Goal: Information Seeking & Learning: Compare options

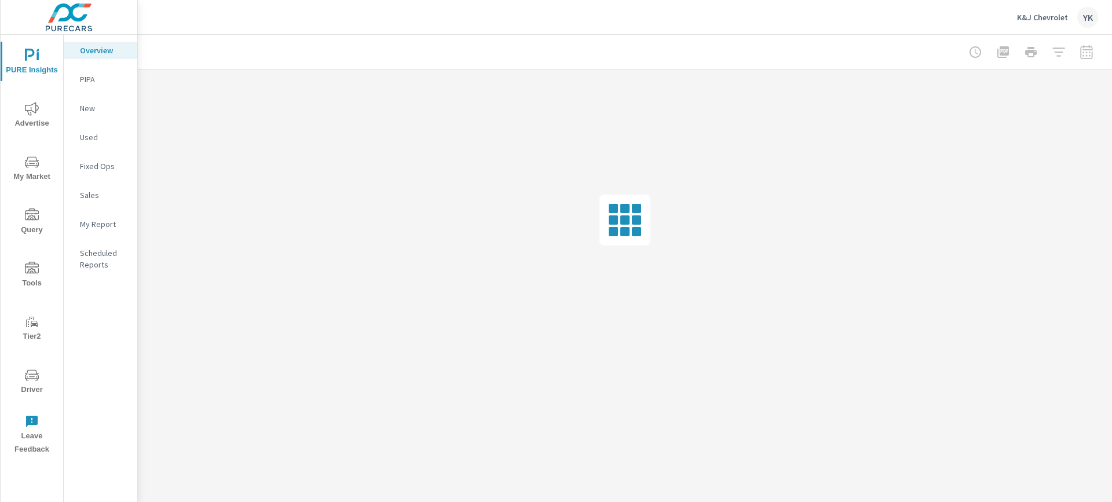
click at [27, 115] on icon "nav menu" at bounding box center [32, 109] width 14 height 14
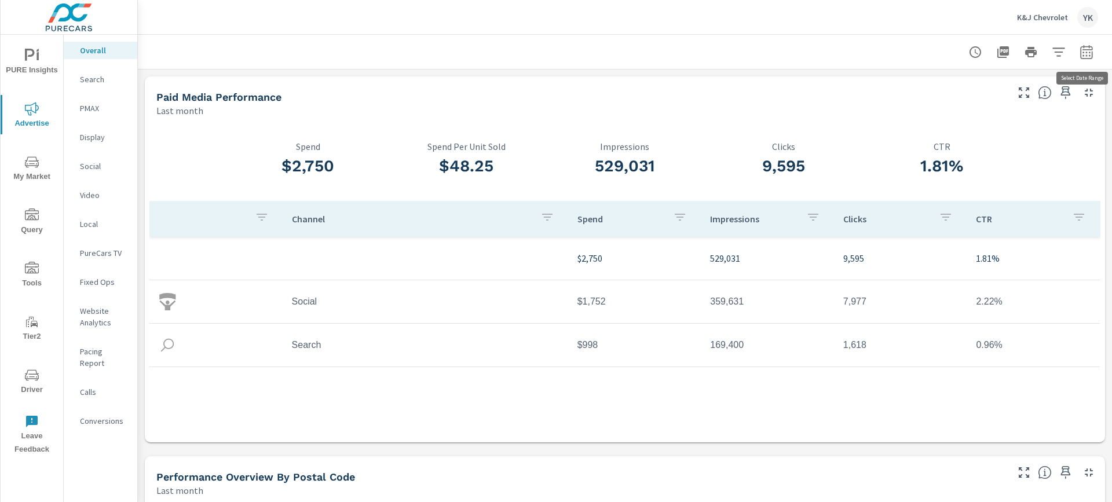
click at [1085, 54] on icon "button" at bounding box center [1086, 54] width 8 height 5
select select "Last month"
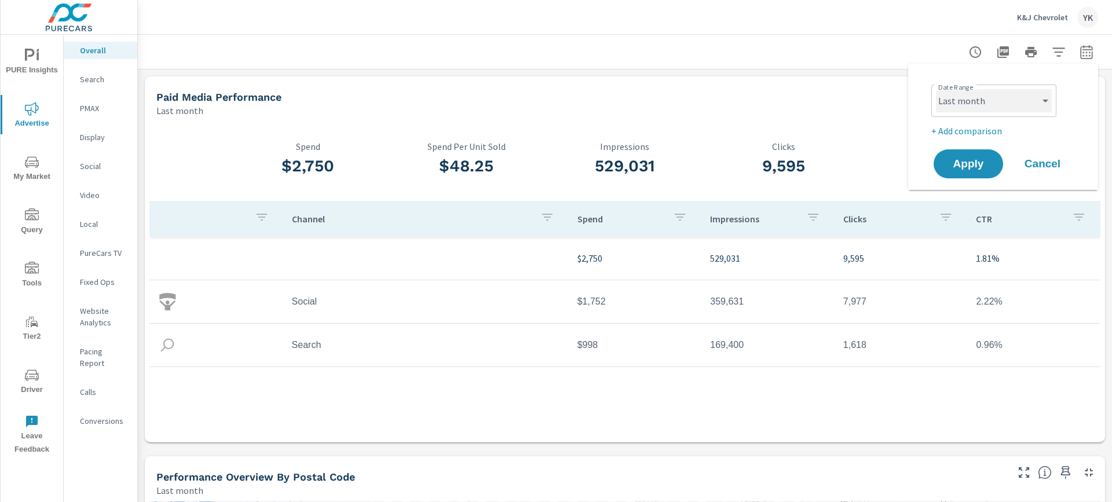
click at [1048, 98] on select "Custom [DATE] Last week Last 7 days Last 14 days Last 30 days Last 45 days Last…" at bounding box center [994, 100] width 116 height 23
click at [977, 131] on p "+ Add comparison" at bounding box center [1005, 131] width 148 height 14
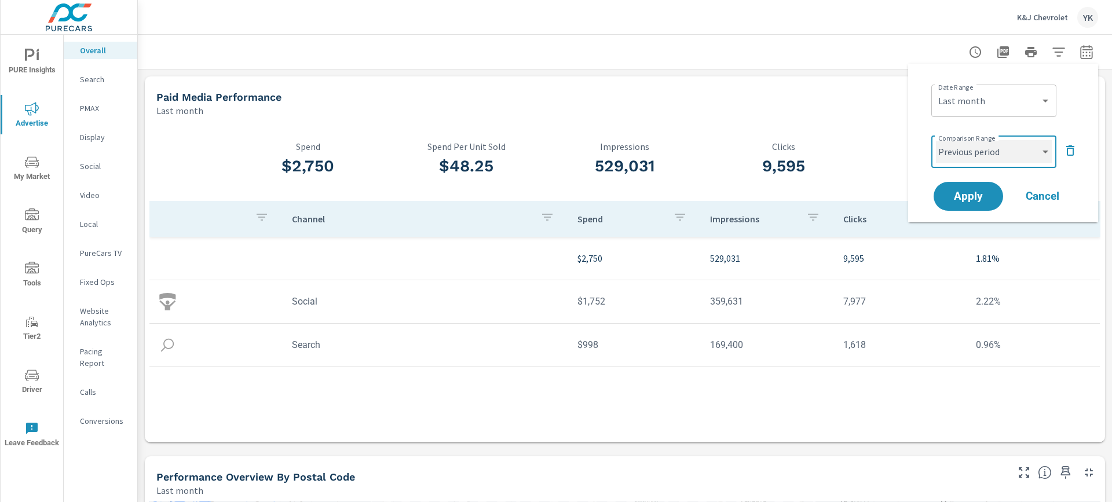
click at [963, 153] on select "Custom Previous period Previous month Previous year" at bounding box center [994, 151] width 116 height 23
click at [936, 140] on select "Custom Previous period Previous month Previous year" at bounding box center [994, 151] width 116 height 23
click at [963, 152] on select "Custom Previous period Previous month Previous year" at bounding box center [994, 151] width 116 height 23
click at [963, 142] on select "Custom Previous period Previous month Previous year" at bounding box center [994, 151] width 116 height 23
select select "Previous month"
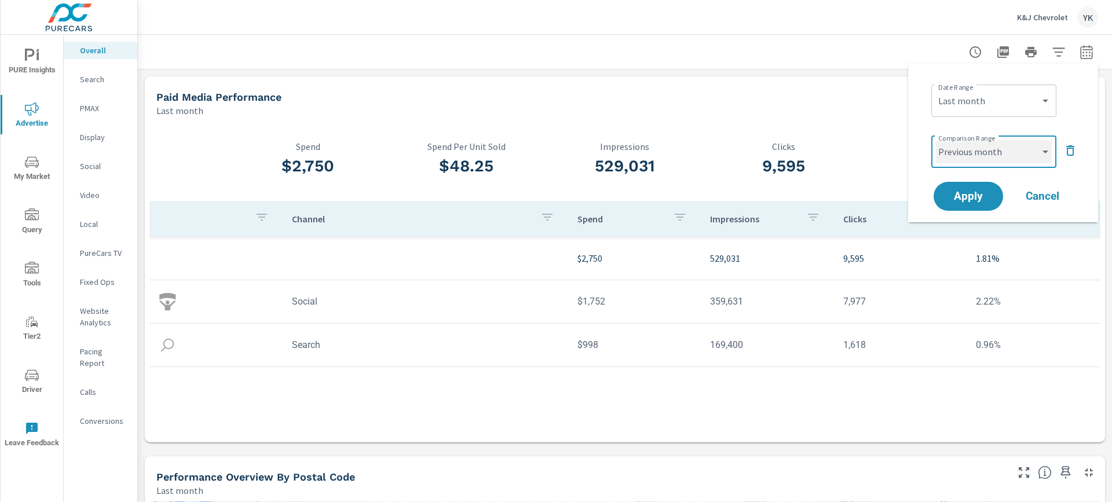
click at [936, 140] on select "Custom Previous period Previous month Previous year" at bounding box center [994, 151] width 116 height 23
click at [960, 182] on button "Apply" at bounding box center [968, 196] width 72 height 30
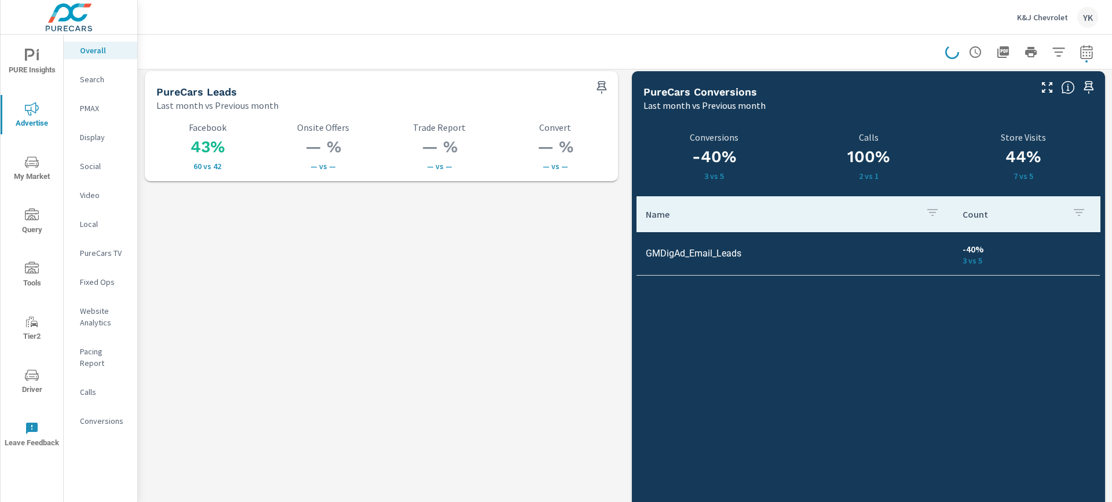
scroll to position [1570, 0]
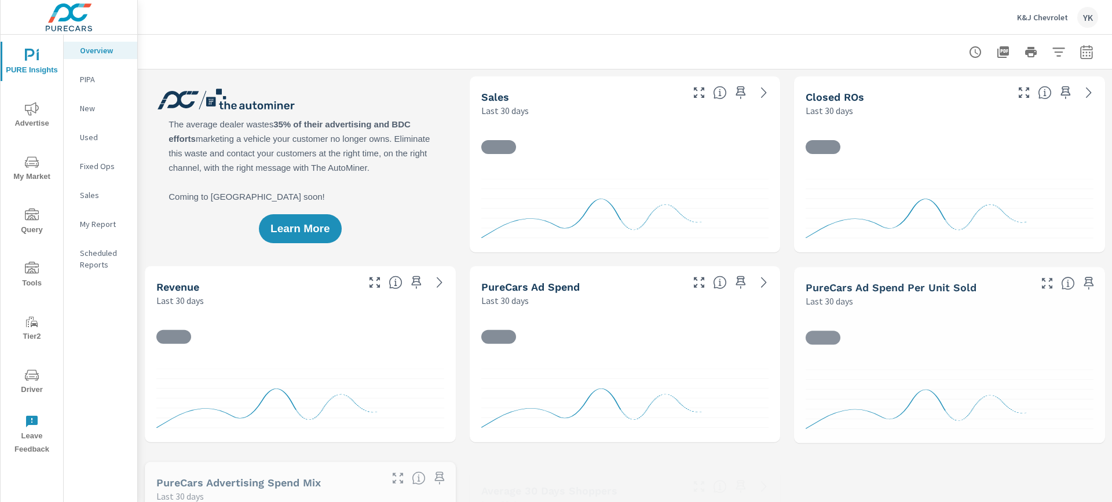
click at [94, 221] on p "My Report" at bounding box center [104, 224] width 48 height 12
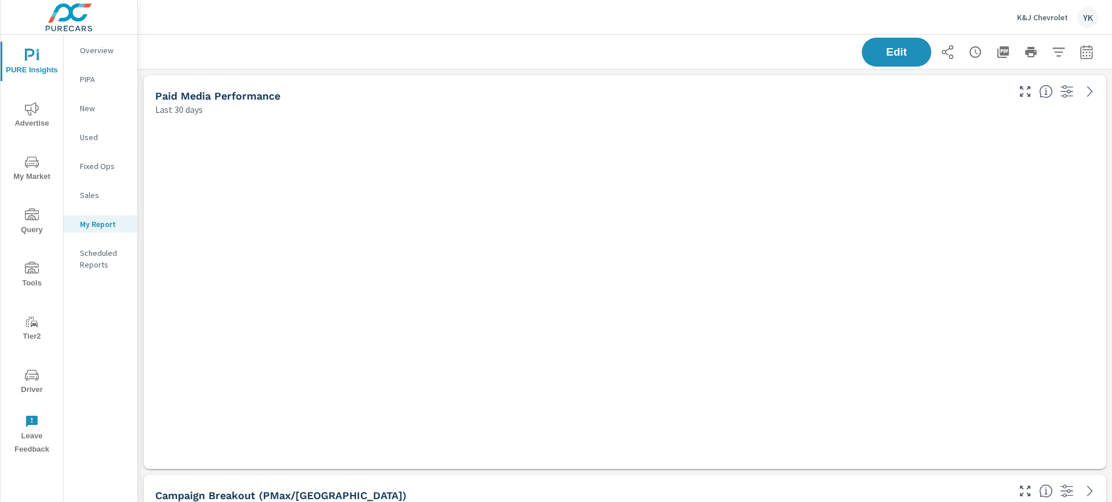
scroll to position [2404, 975]
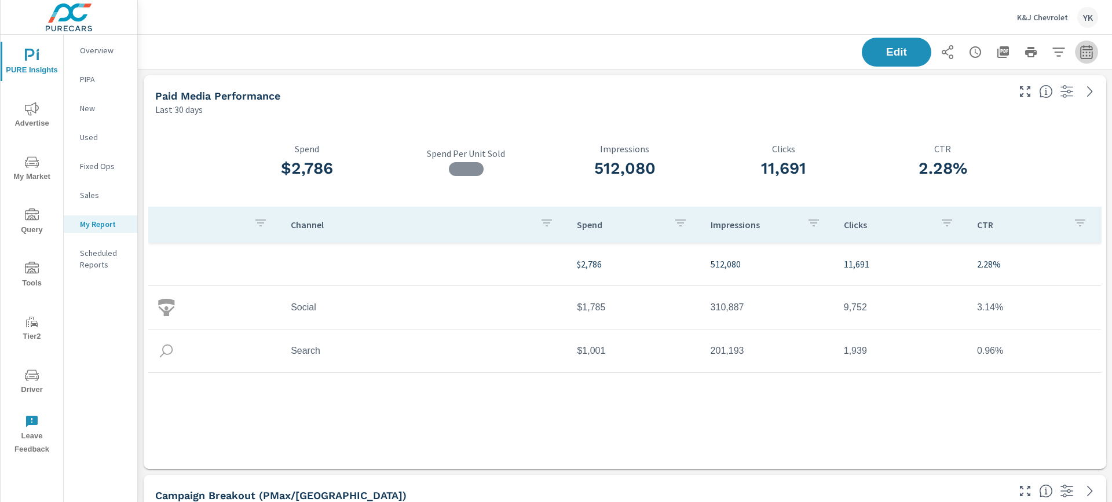
click at [1089, 48] on icon "button" at bounding box center [1087, 52] width 14 height 14
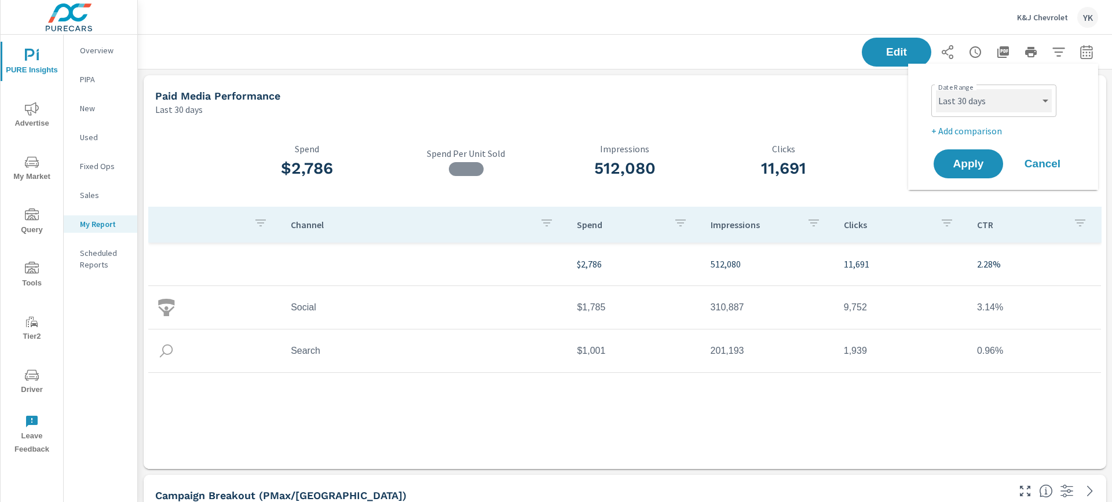
click at [999, 104] on select "Custom [DATE] Last week Last 7 days Last 14 days Last 30 days Last 45 days Last…" at bounding box center [994, 100] width 116 height 23
select select "Last month"
click at [936, 89] on select "Custom [DATE] Last week Last 7 days Last 14 days Last 30 days Last 45 days Last…" at bounding box center [994, 100] width 116 height 23
click at [979, 130] on p "+ Add comparison" at bounding box center [1005, 131] width 148 height 14
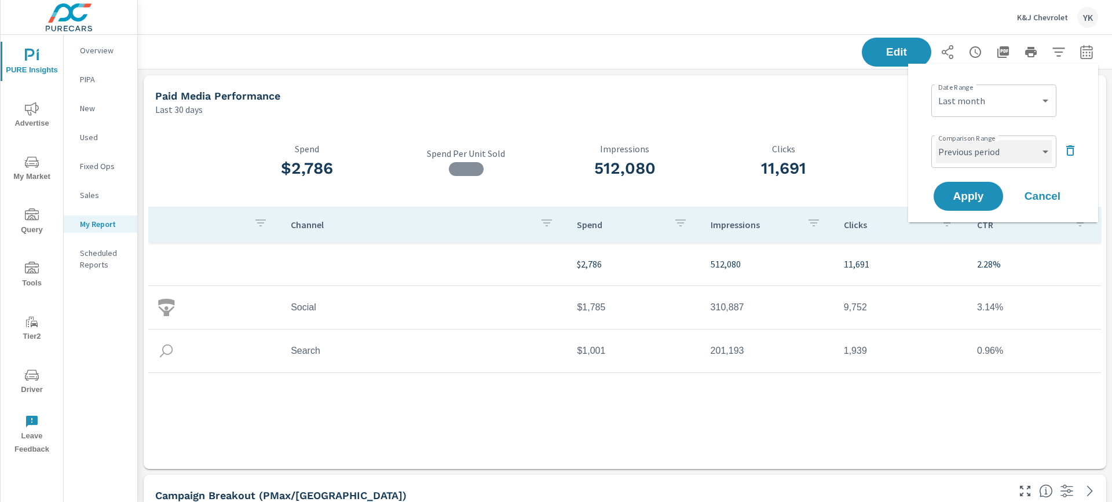
click at [976, 143] on select "Custom Previous period Previous month Previous year" at bounding box center [994, 151] width 116 height 23
select select "Previous month"
click at [936, 140] on select "Custom Previous period Previous month Previous year" at bounding box center [994, 151] width 116 height 23
click at [970, 192] on span "Apply" at bounding box center [968, 196] width 47 height 11
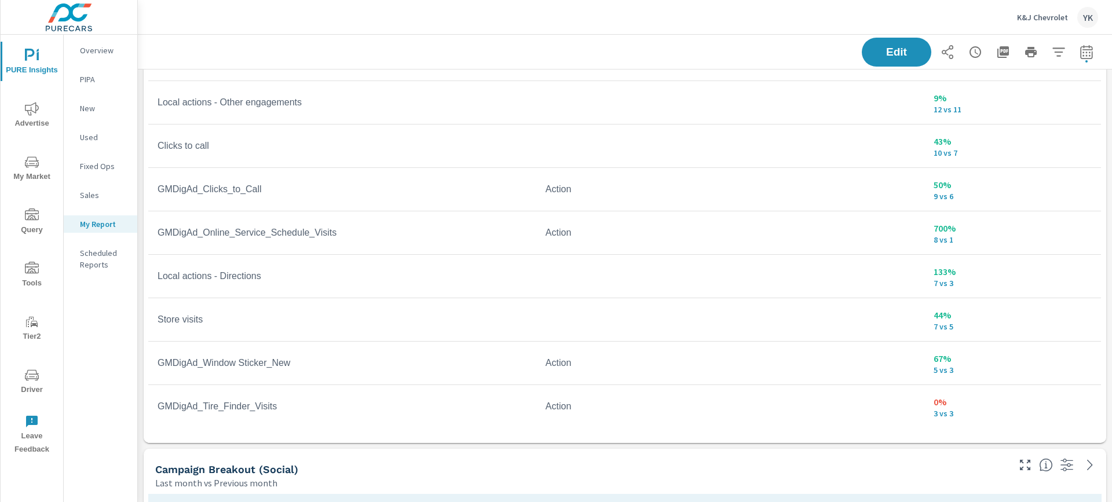
scroll to position [929, 0]
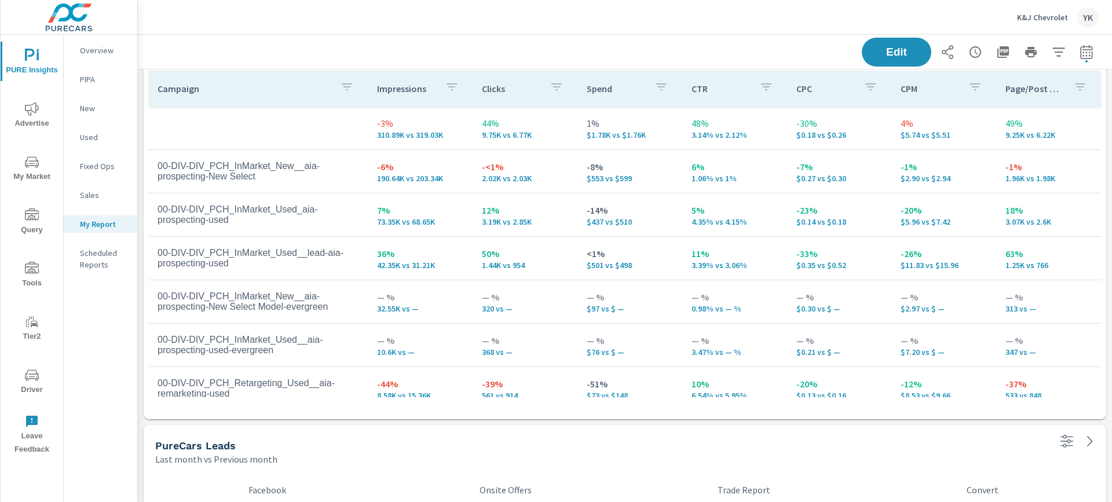
scroll to position [1411, 0]
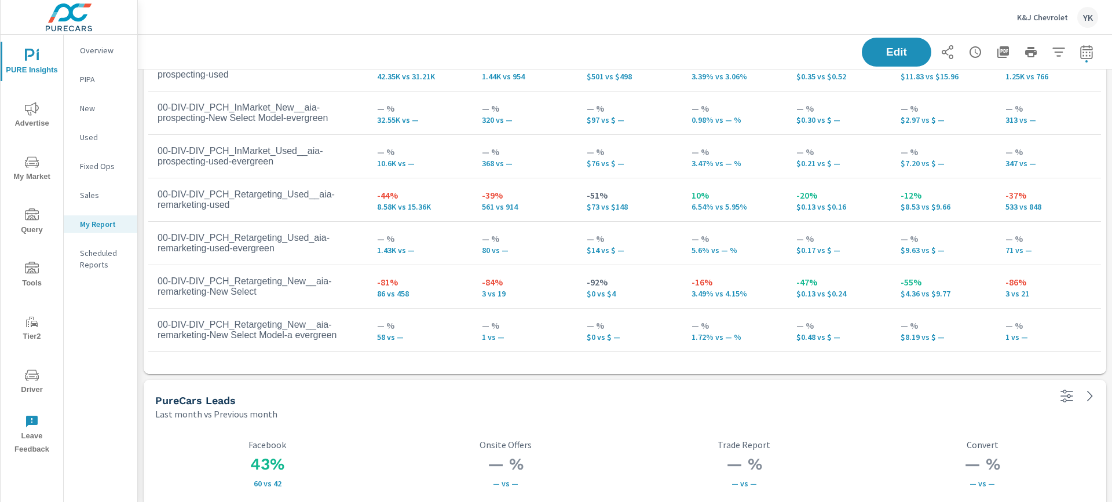
scroll to position [1428, 0]
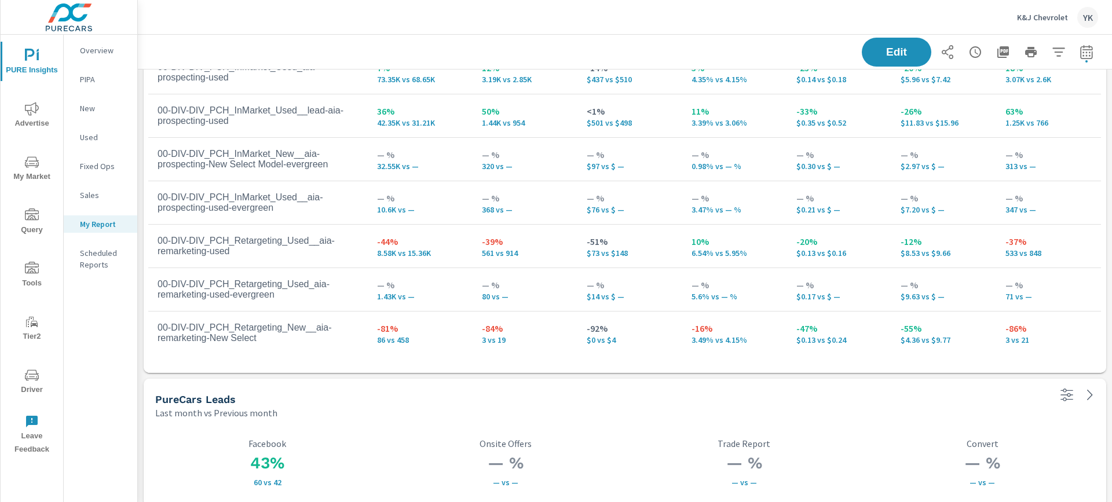
scroll to position [59, 0]
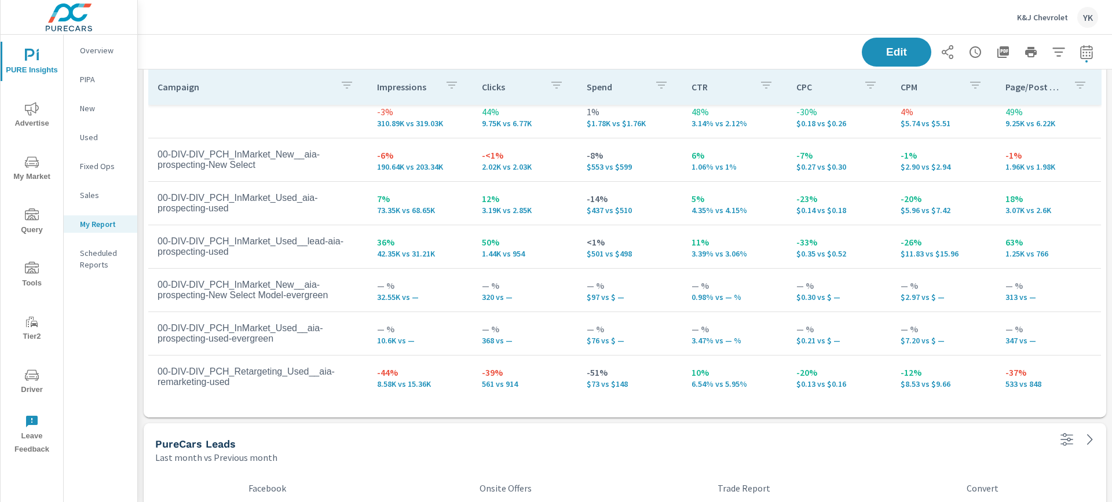
scroll to position [12, 0]
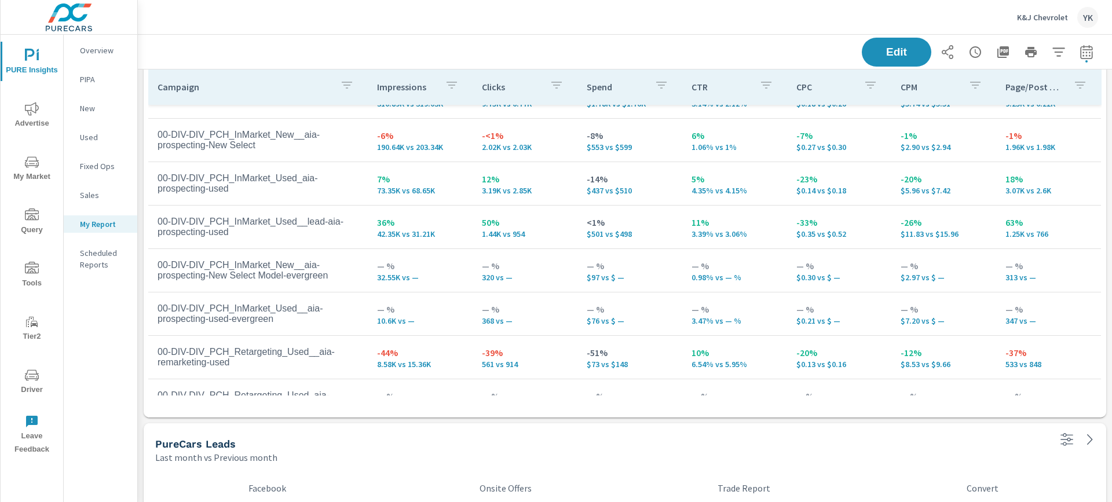
scroll to position [41, 0]
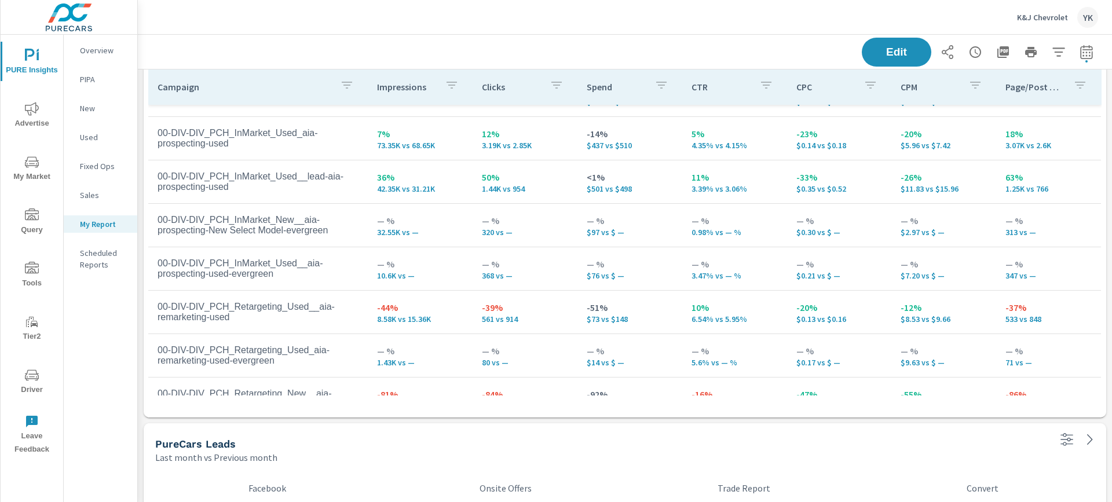
scroll to position [70, 0]
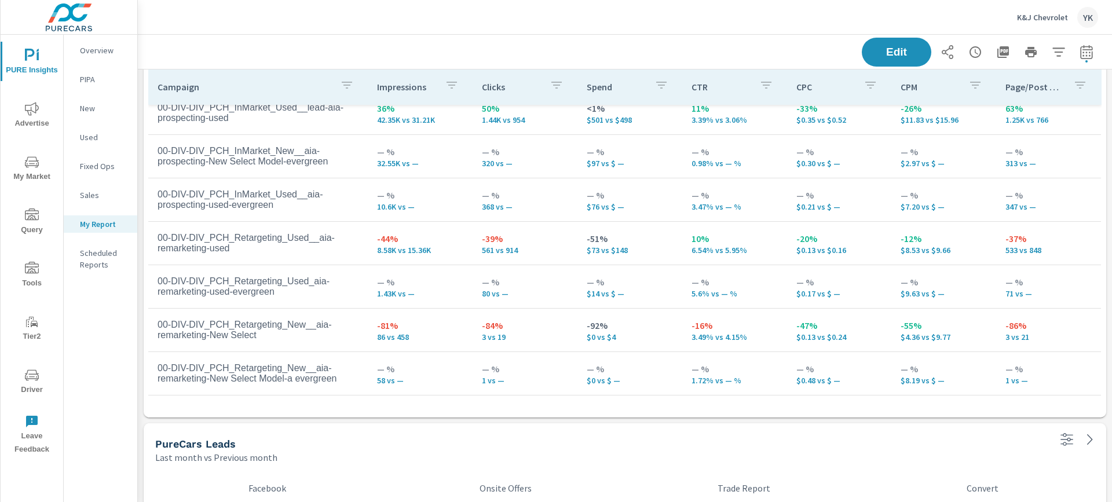
scroll to position [60, 0]
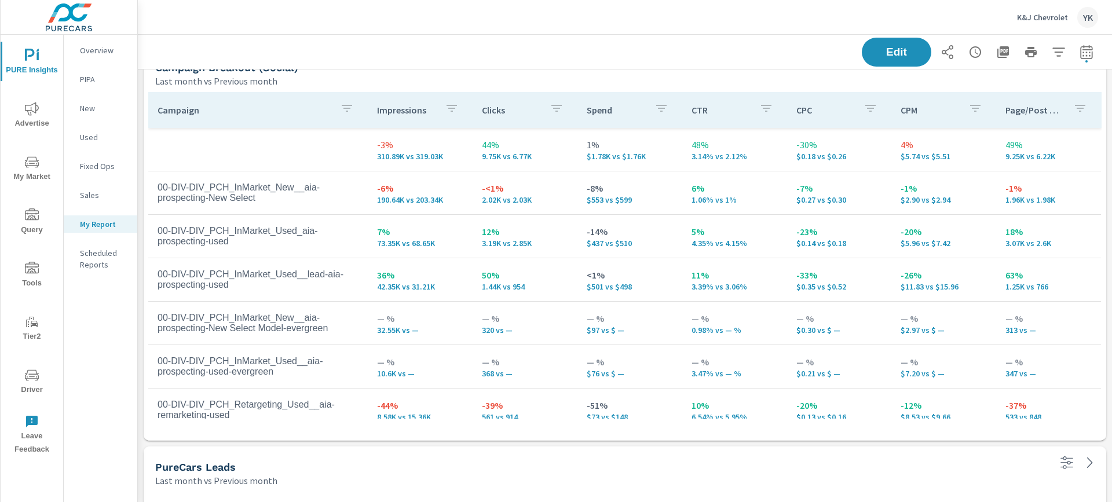
scroll to position [1360, 0]
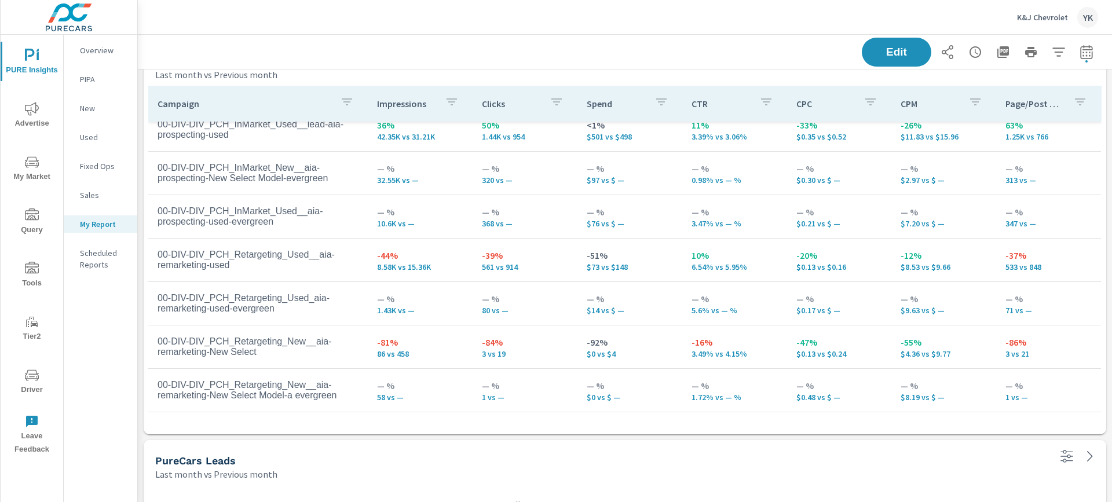
scroll to position [90, 0]
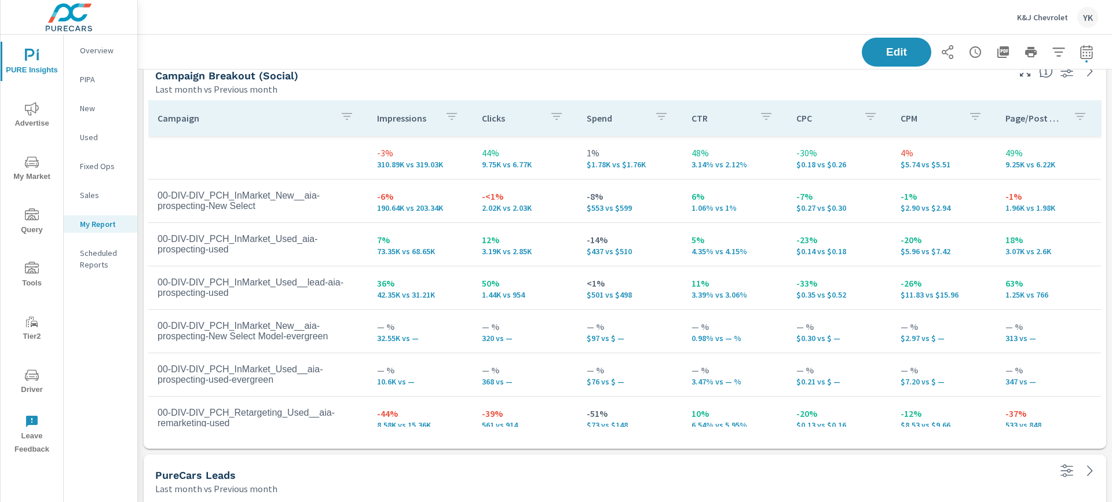
scroll to position [1354, 0]
click at [349, 117] on icon "button" at bounding box center [347, 115] width 14 height 14
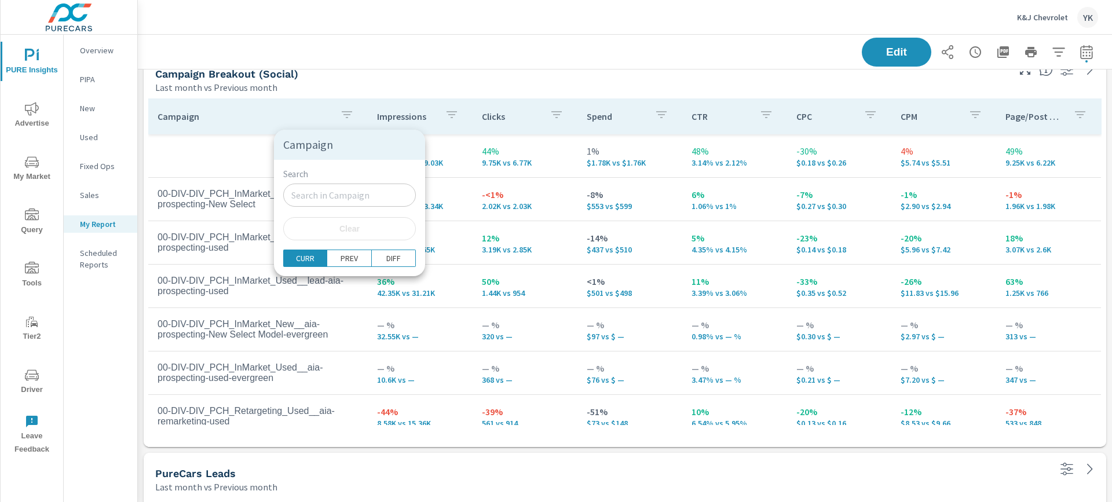
click at [283, 244] on div "Search ​ Clear" at bounding box center [349, 205] width 151 height 90
click at [254, 138] on div at bounding box center [556, 251] width 1112 height 502
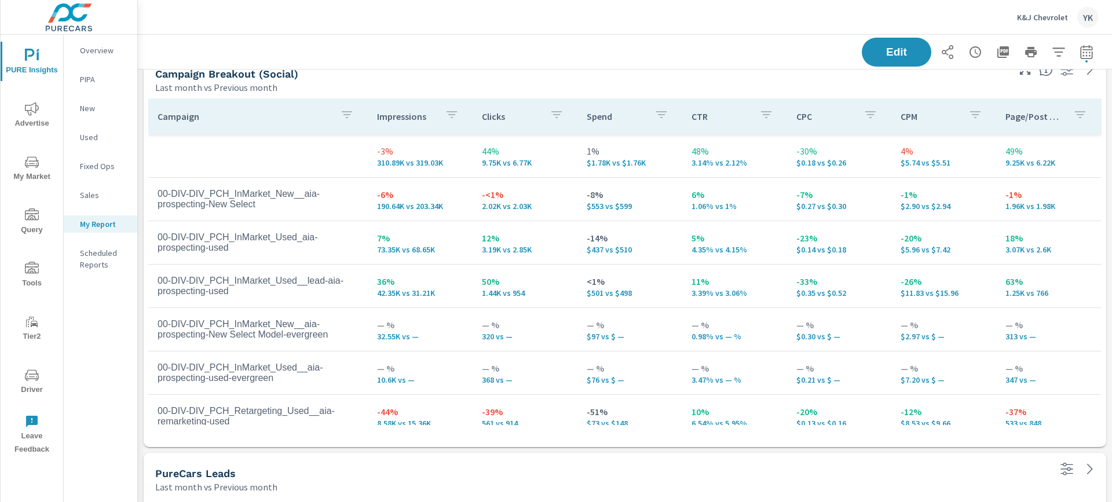
click at [510, 125] on div "Clicks" at bounding box center [525, 116] width 86 height 27
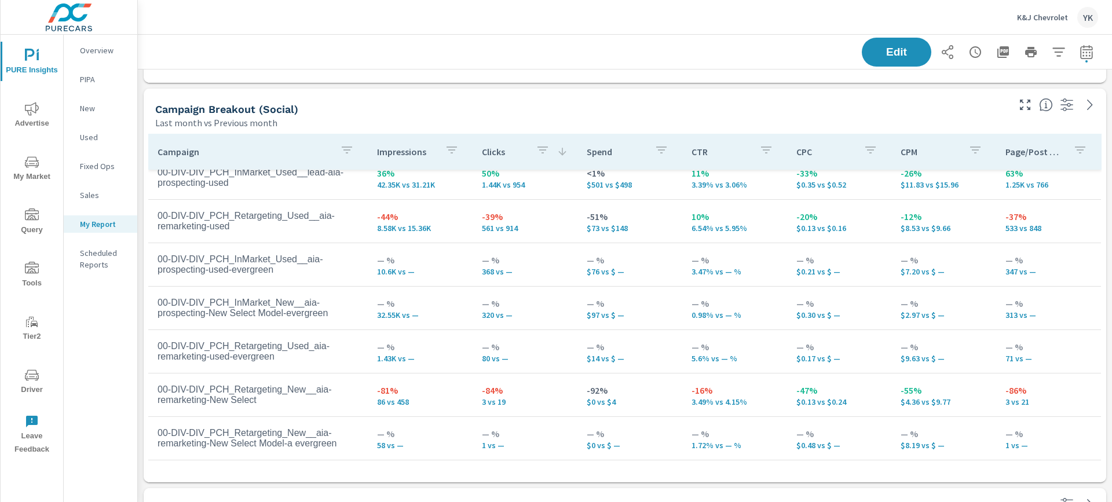
scroll to position [1278, 0]
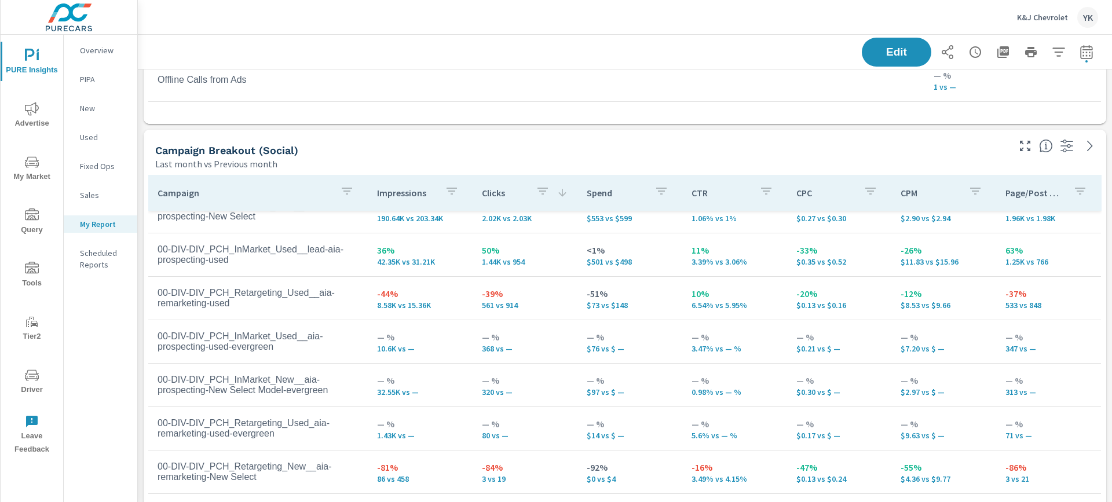
scroll to position [50, 0]
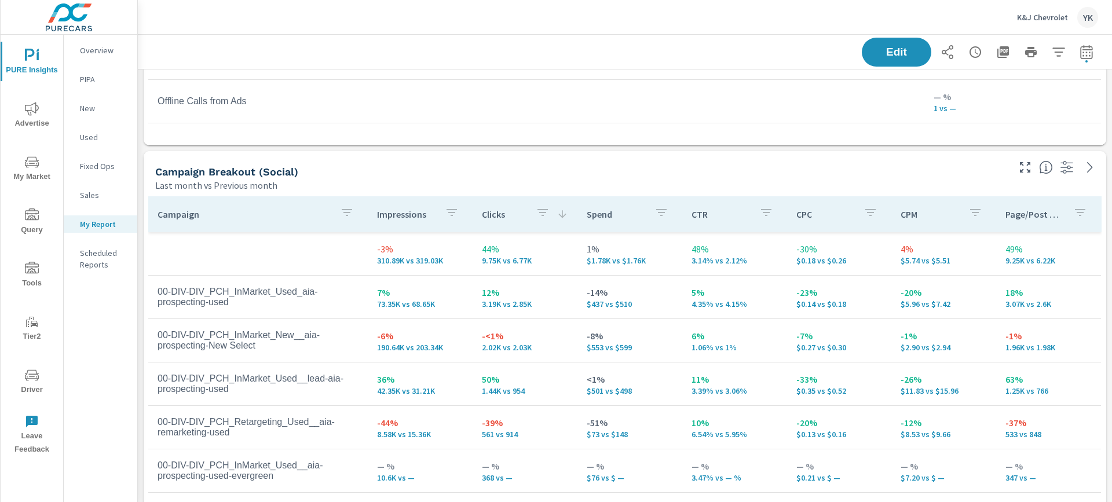
scroll to position [1257, 0]
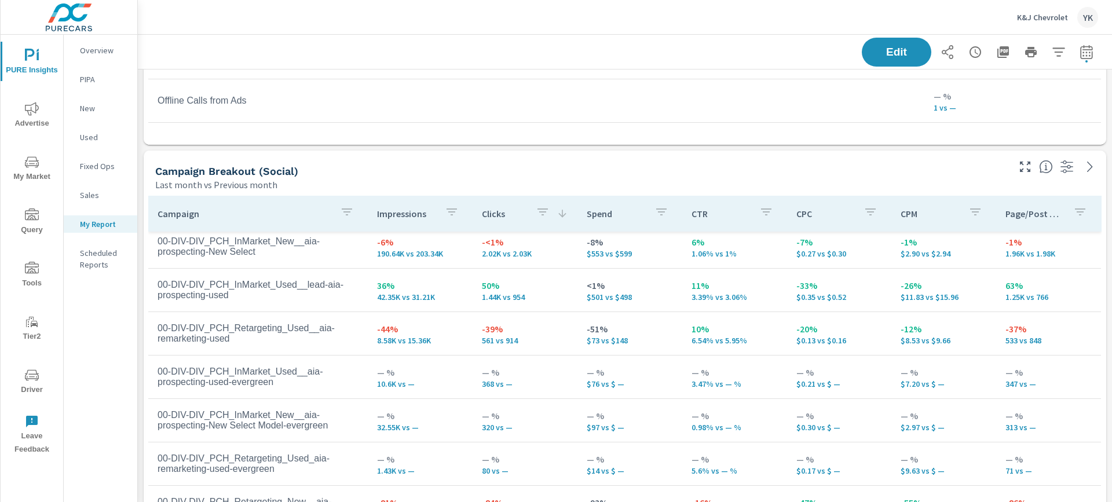
scroll to position [60, 0]
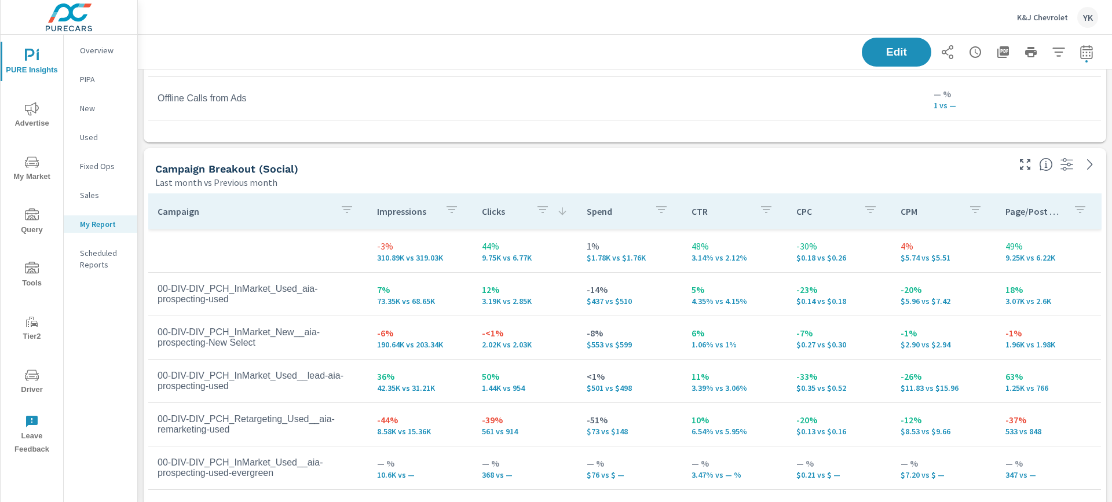
scroll to position [1303, 0]
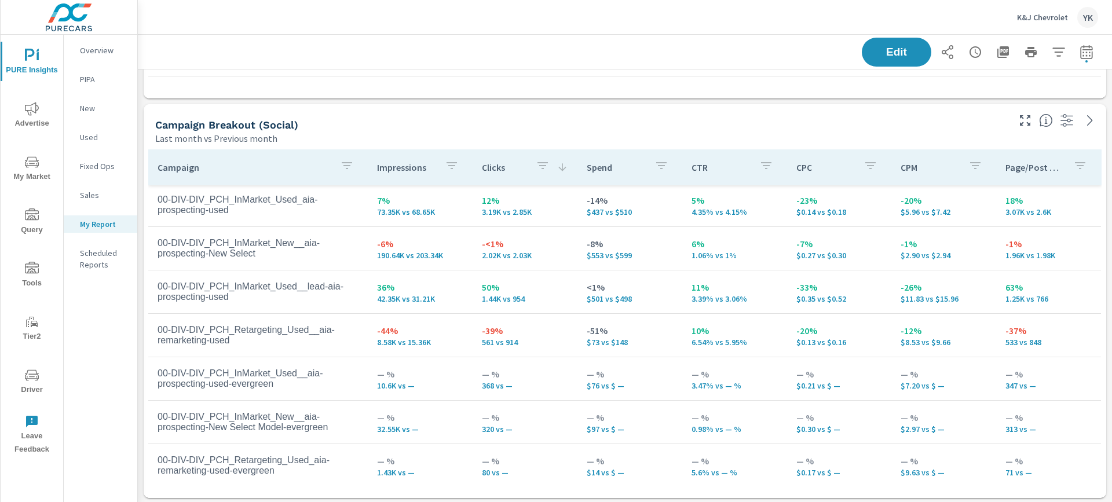
scroll to position [46, 0]
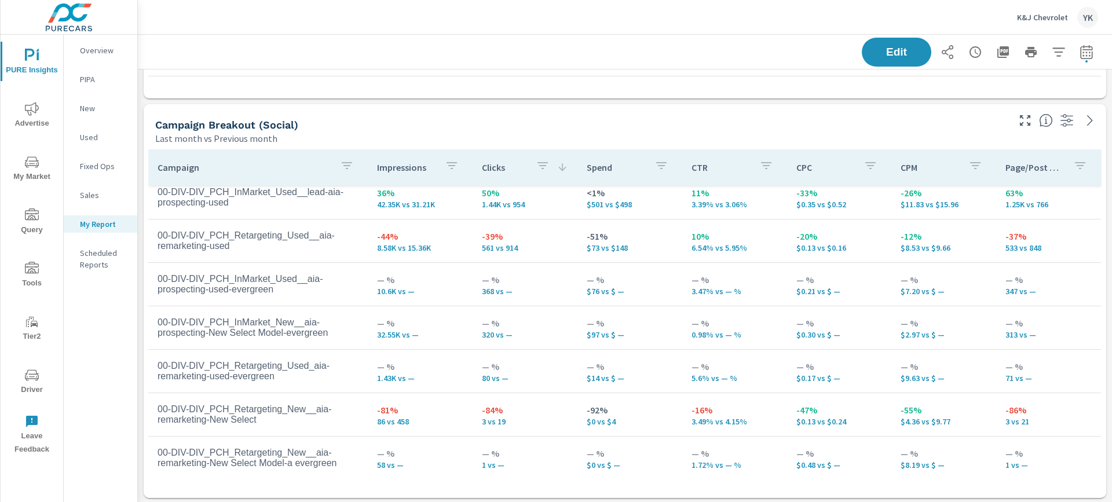
scroll to position [144, 0]
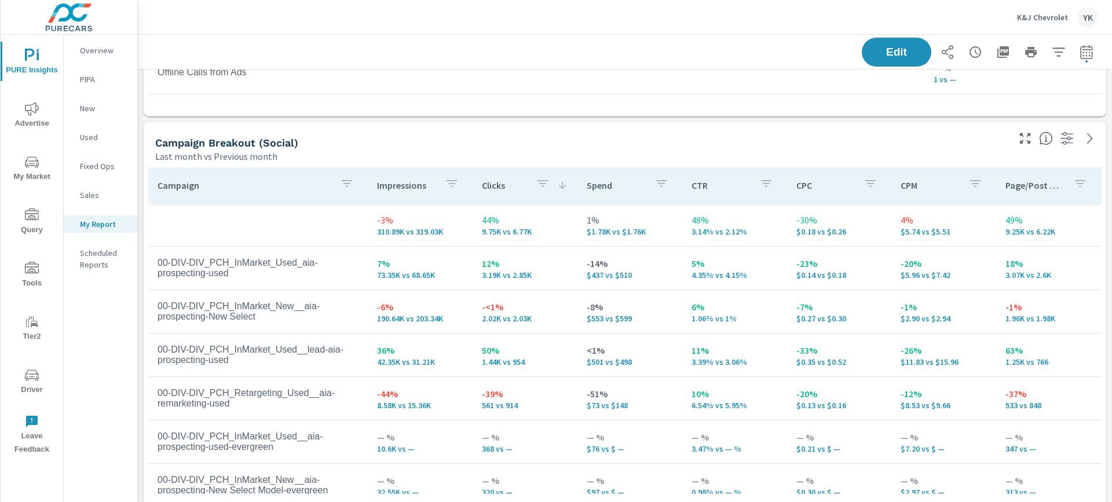
scroll to position [1283, 0]
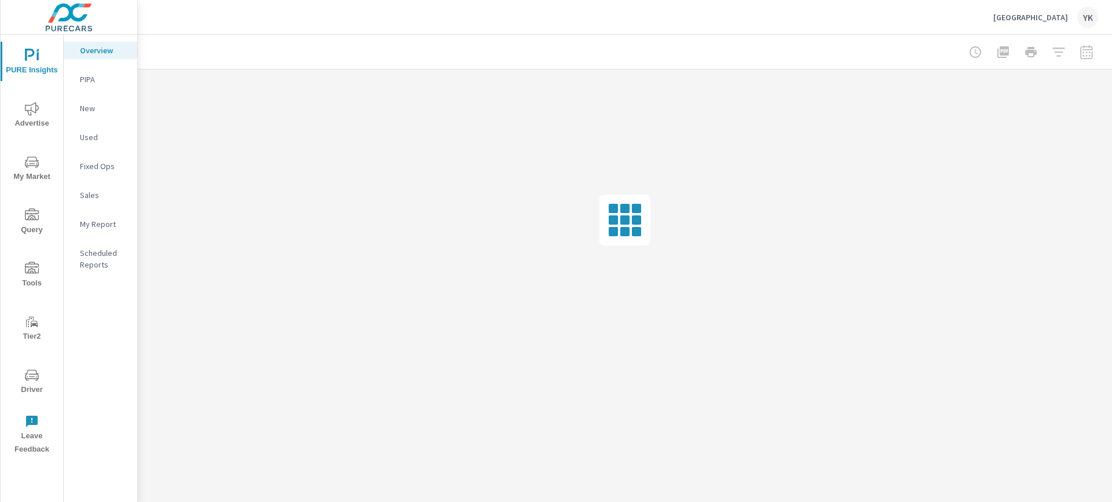
click at [22, 102] on span "Advertise" at bounding box center [32, 116] width 56 height 28
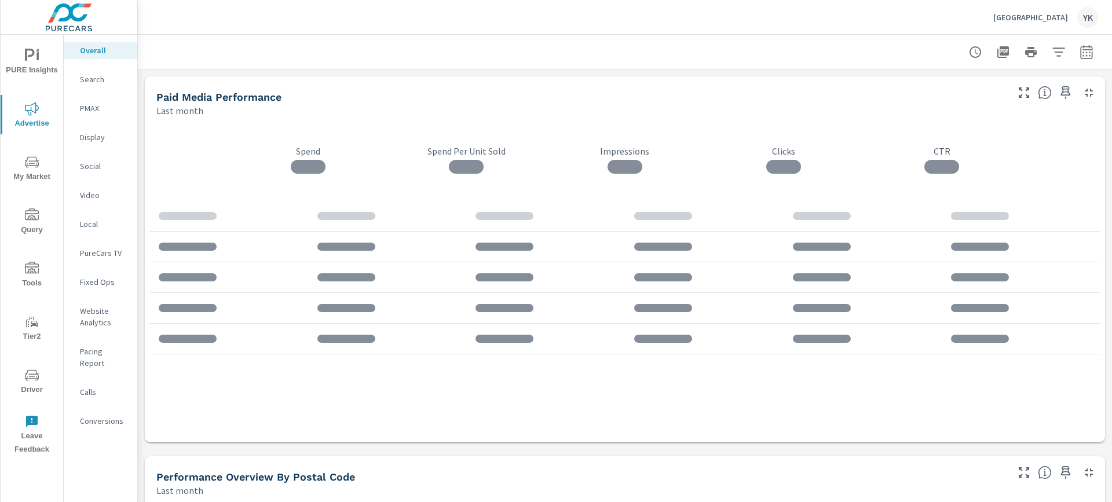
click at [105, 415] on p "Conversions" at bounding box center [104, 421] width 48 height 12
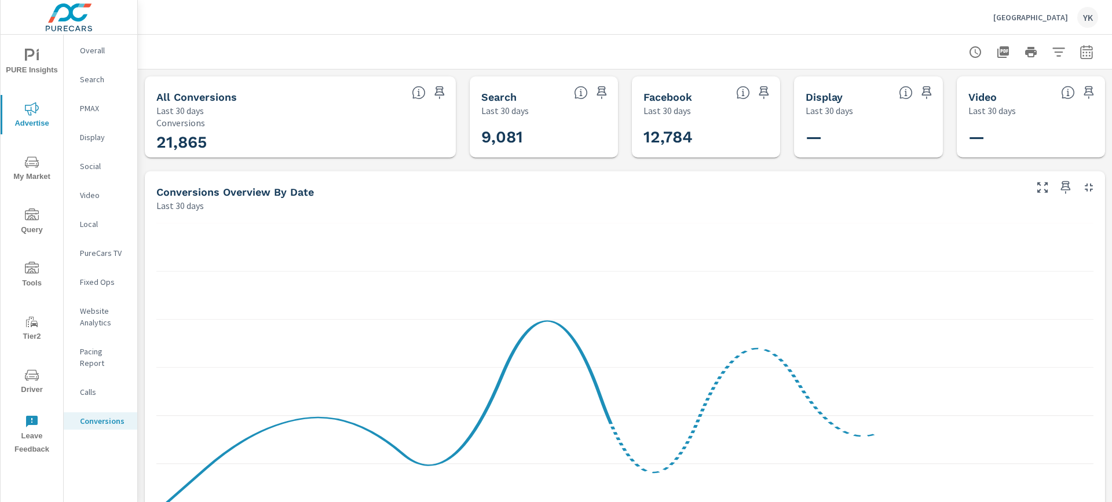
scroll to position [652, 0]
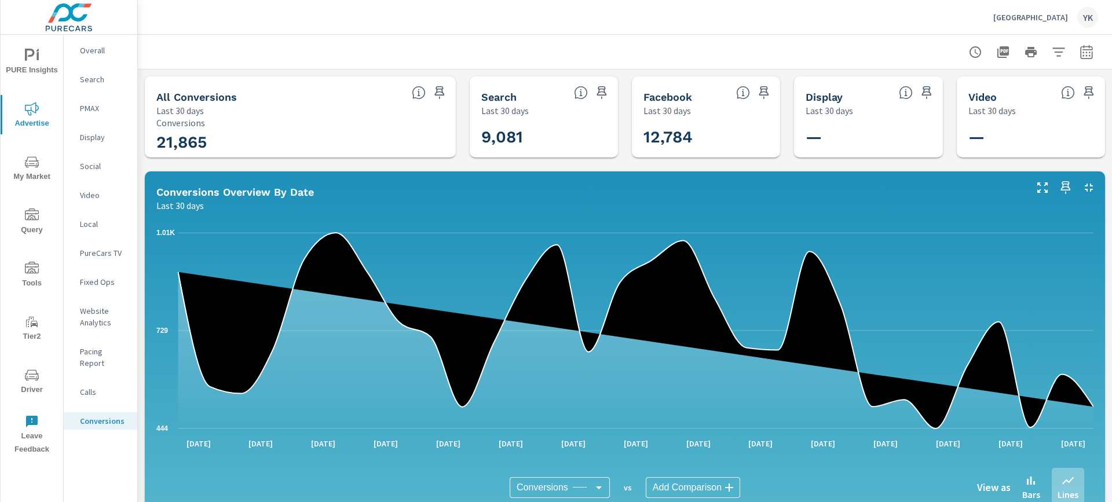
click at [1096, 54] on button "button" at bounding box center [1086, 52] width 23 height 23
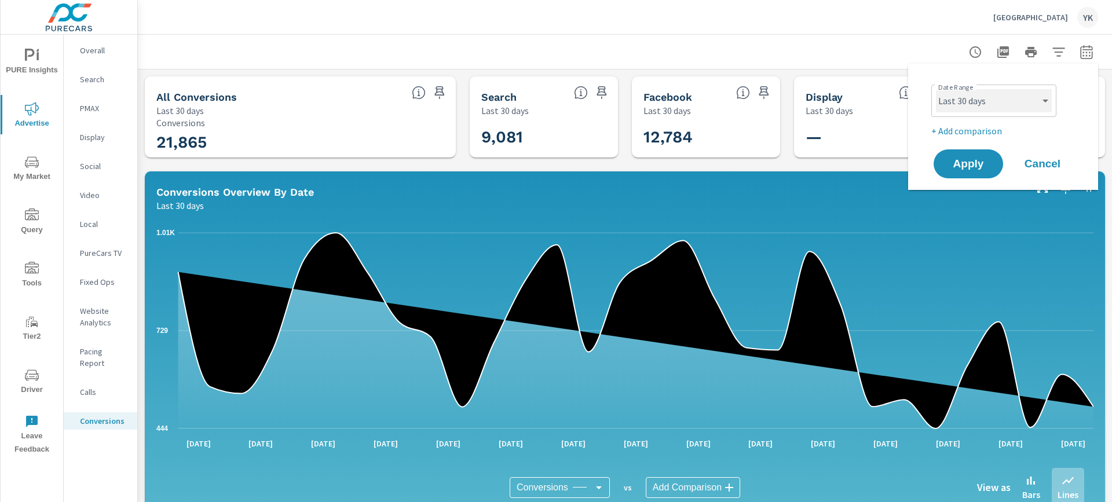
click at [994, 105] on select "Custom [DATE] Last week Last 7 days Last 14 days Last 30 days Last 45 days Last…" at bounding box center [994, 100] width 116 height 23
select select "Last month"
click at [936, 89] on select "Custom [DATE] Last week Last 7 days Last 14 days Last 30 days Last 45 days Last…" at bounding box center [994, 100] width 116 height 23
click at [967, 135] on p "+ Add comparison" at bounding box center [1005, 131] width 148 height 14
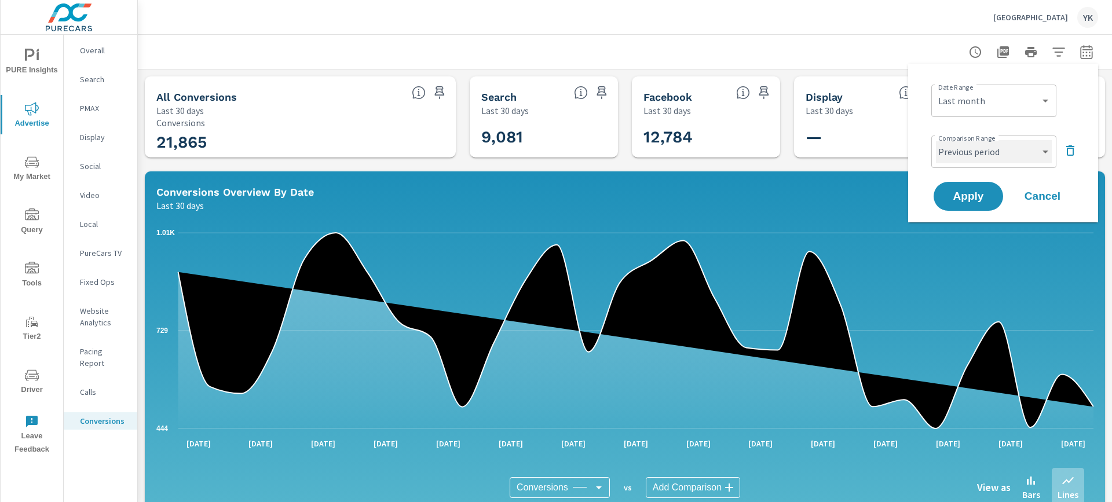
click at [967, 155] on select "Custom Previous period Previous month Previous year" at bounding box center [994, 151] width 116 height 23
select select "Previous month"
click at [936, 140] on select "Custom Previous period Previous month Previous year" at bounding box center [994, 151] width 116 height 23
click at [962, 195] on span "Apply" at bounding box center [968, 196] width 47 height 11
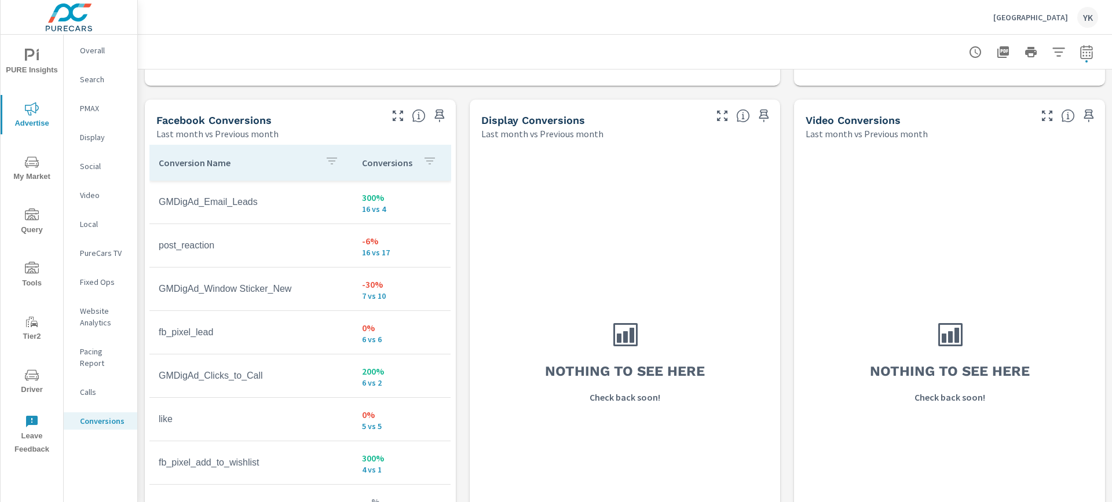
scroll to position [1163, 0]
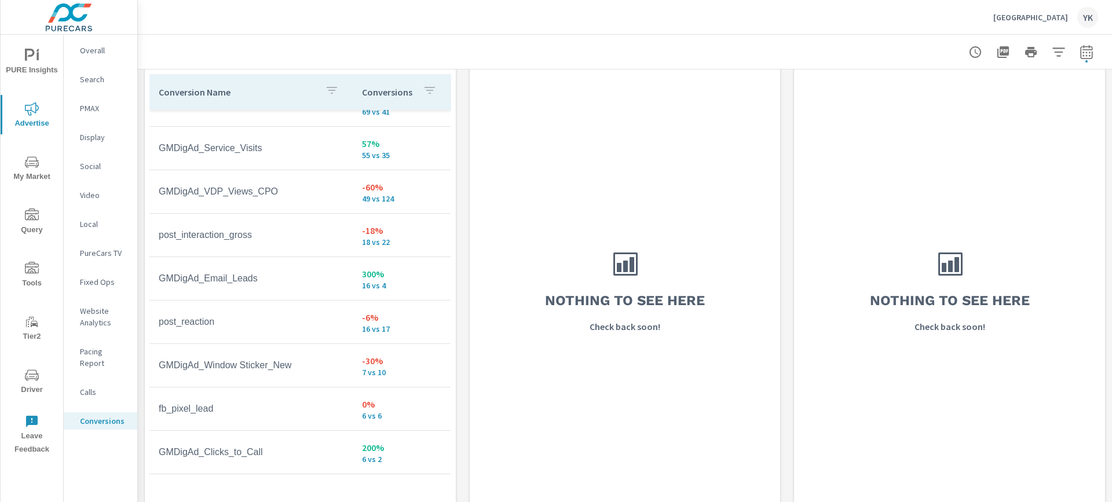
scroll to position [450, 0]
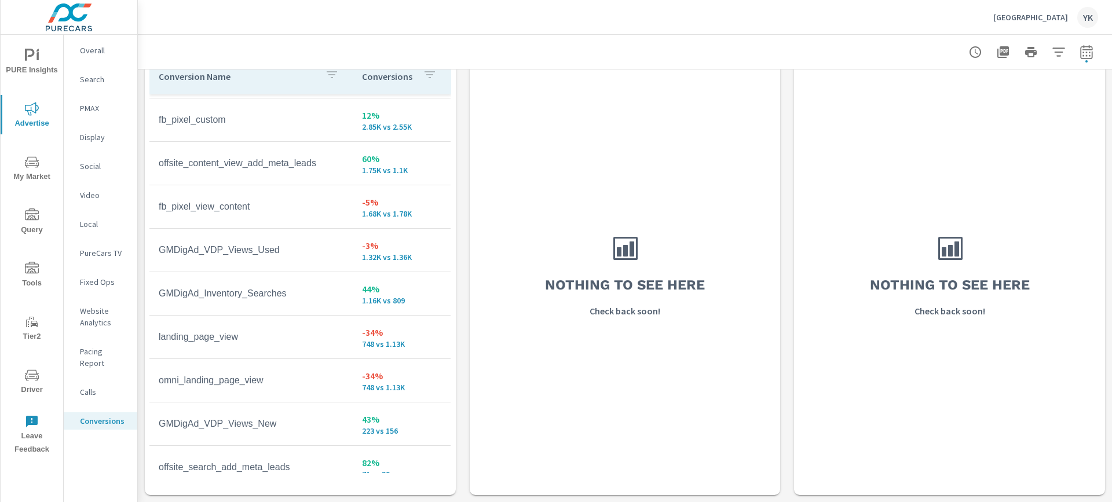
scroll to position [41, 0]
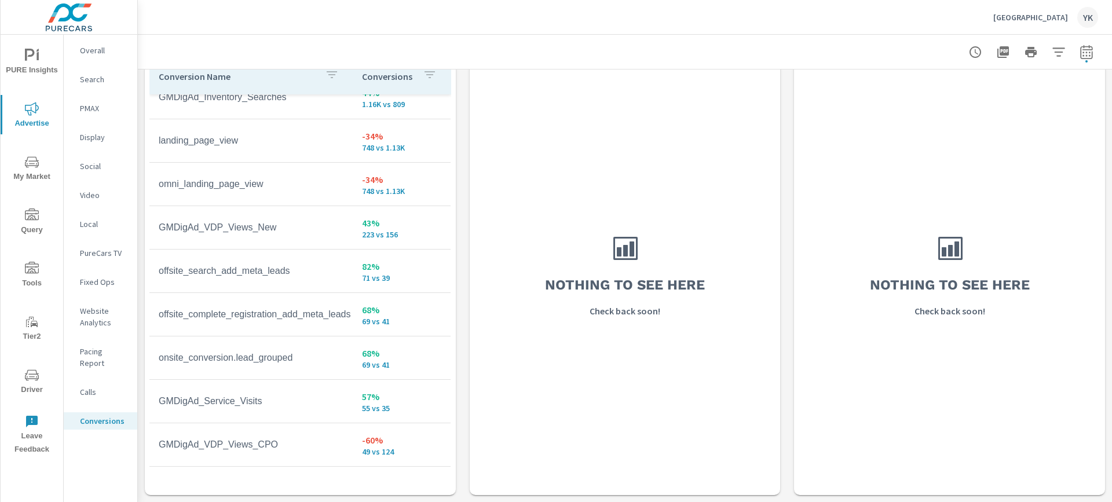
scroll to position [237, 0]
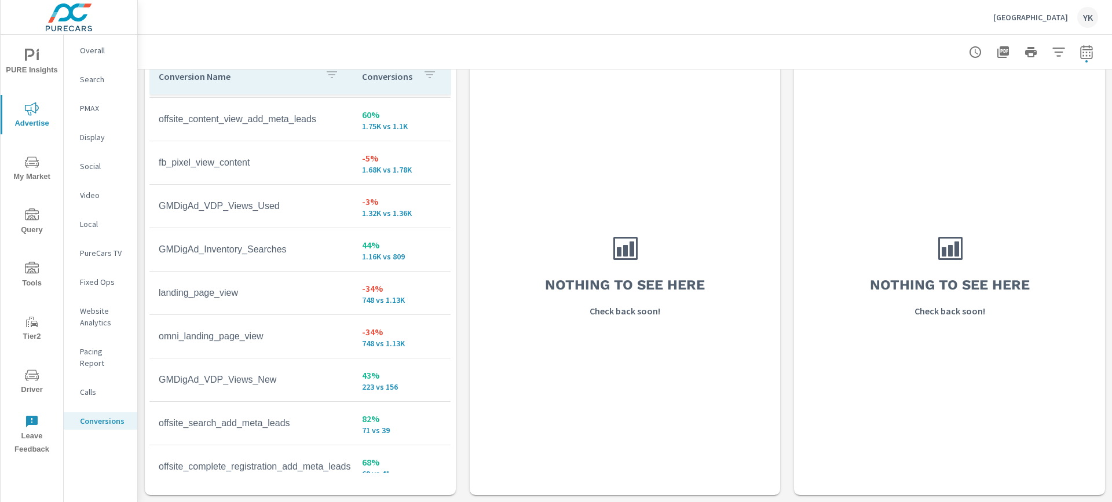
scroll to position [77, 0]
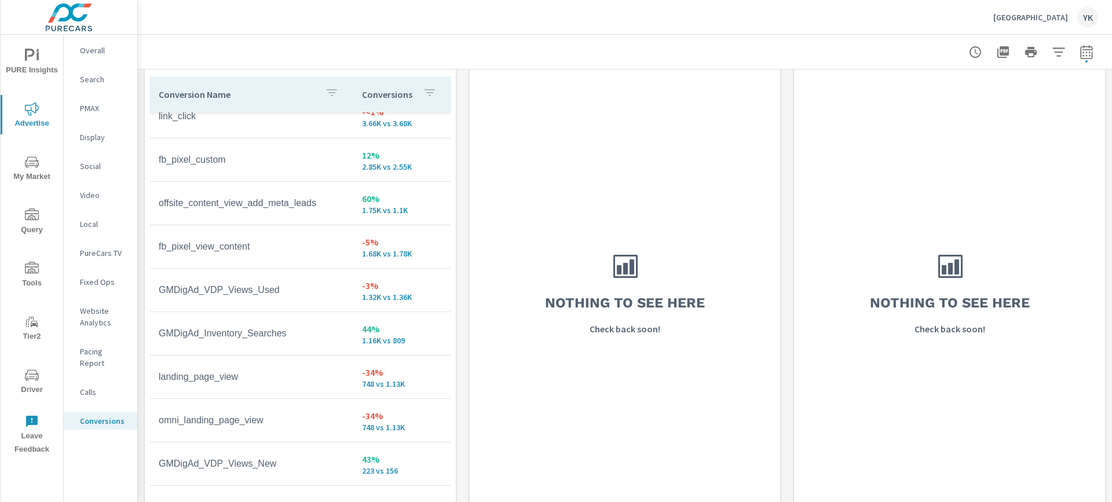
scroll to position [14, 0]
click at [31, 60] on icon "nav menu" at bounding box center [32, 56] width 14 height 14
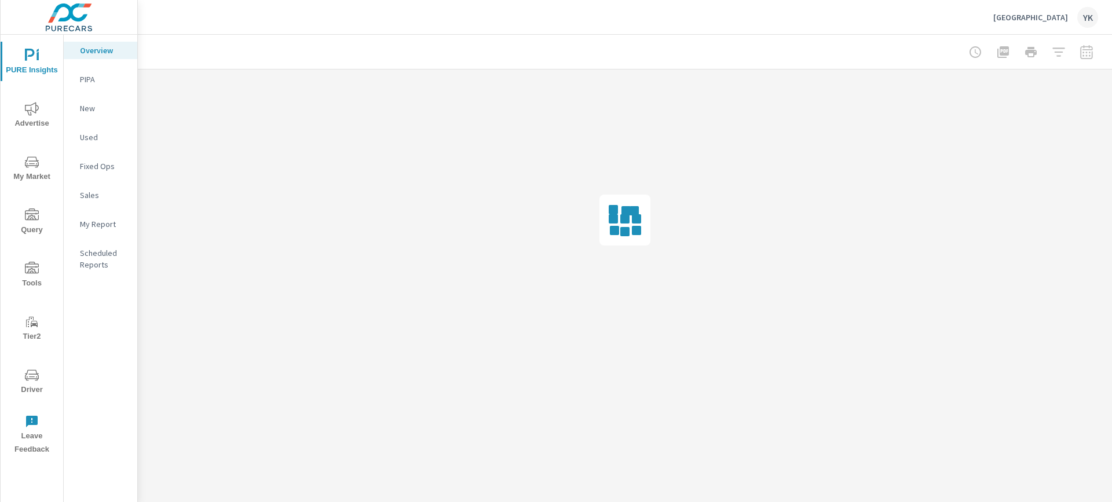
click at [92, 239] on nav "Overview PIPA New Used Fixed Ops Sales My Report Scheduled Reports" at bounding box center [101, 162] width 74 height 255
click at [92, 235] on nav "Overview PIPA New Used Fixed Ops Sales My Report Scheduled Reports" at bounding box center [101, 162] width 74 height 255
click at [96, 227] on p "My Report" at bounding box center [104, 224] width 48 height 12
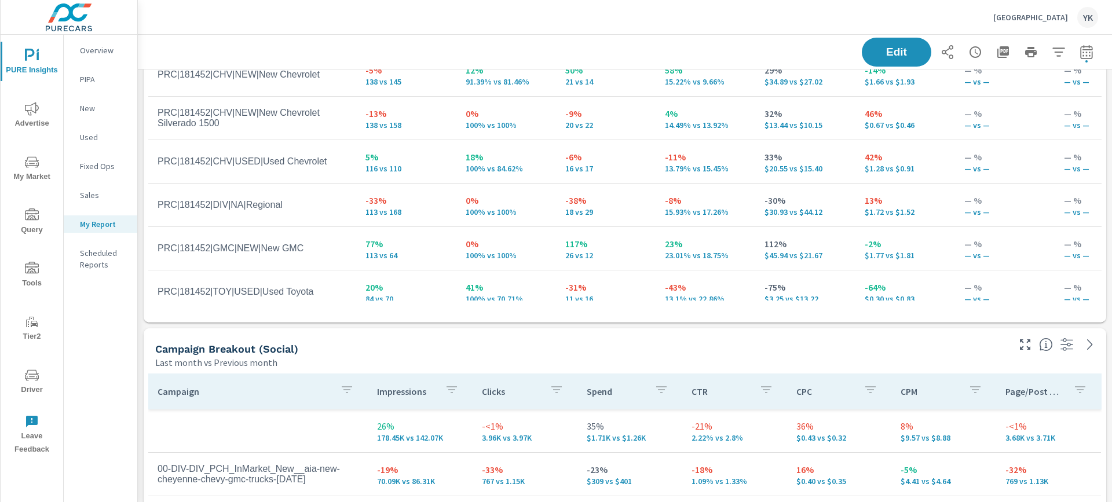
scroll to position [1925, 0]
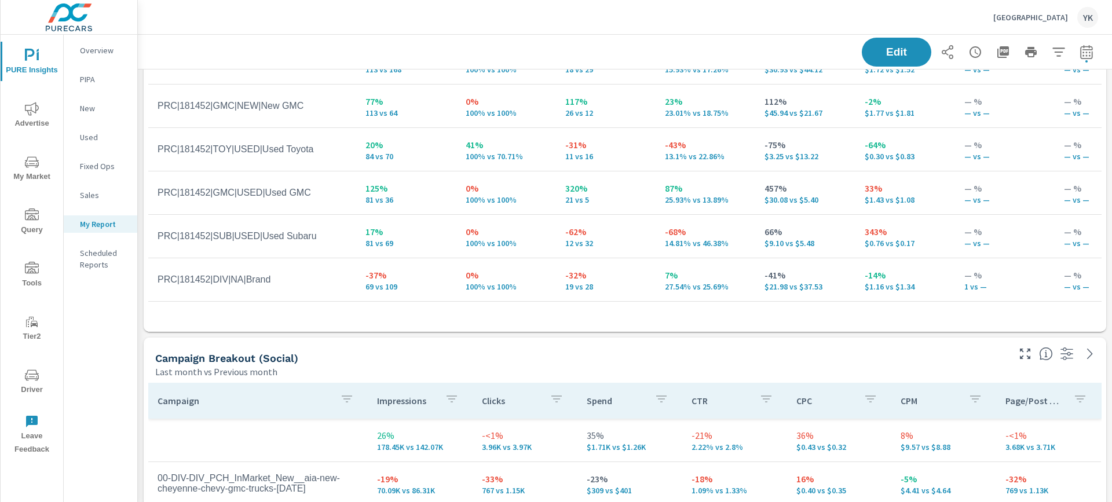
scroll to position [2309, 0]
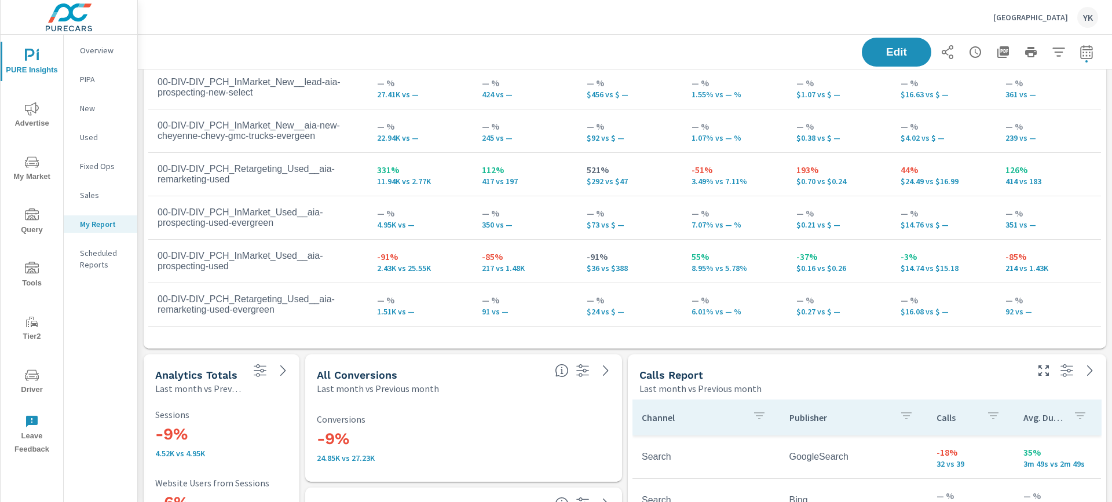
scroll to position [2419, 0]
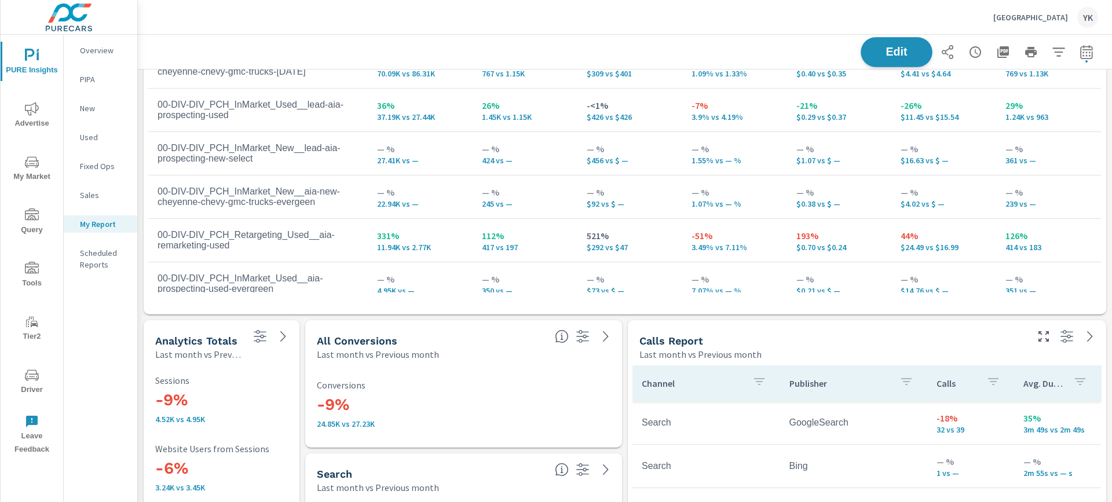
click at [913, 54] on span "Edit" at bounding box center [896, 51] width 47 height 11
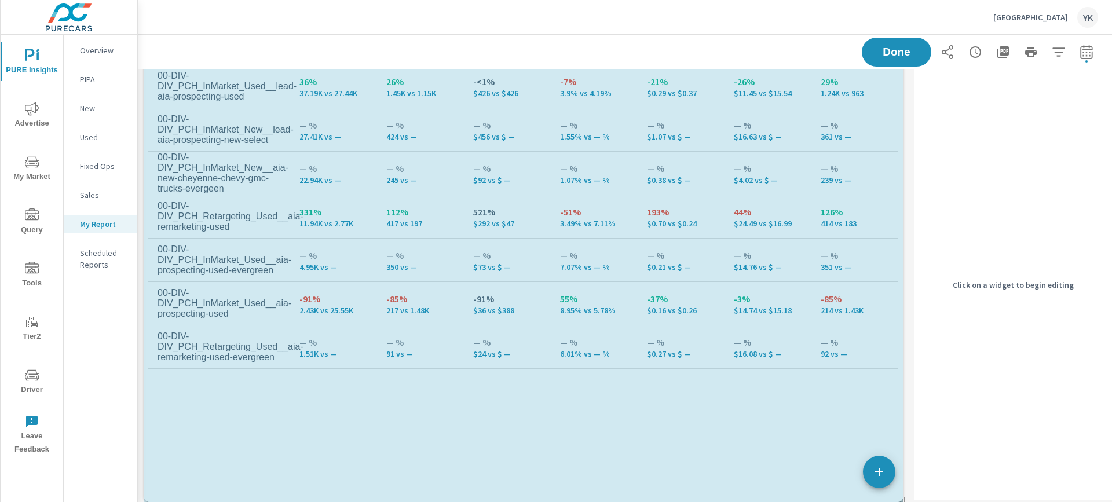
scroll to position [2500, 0]
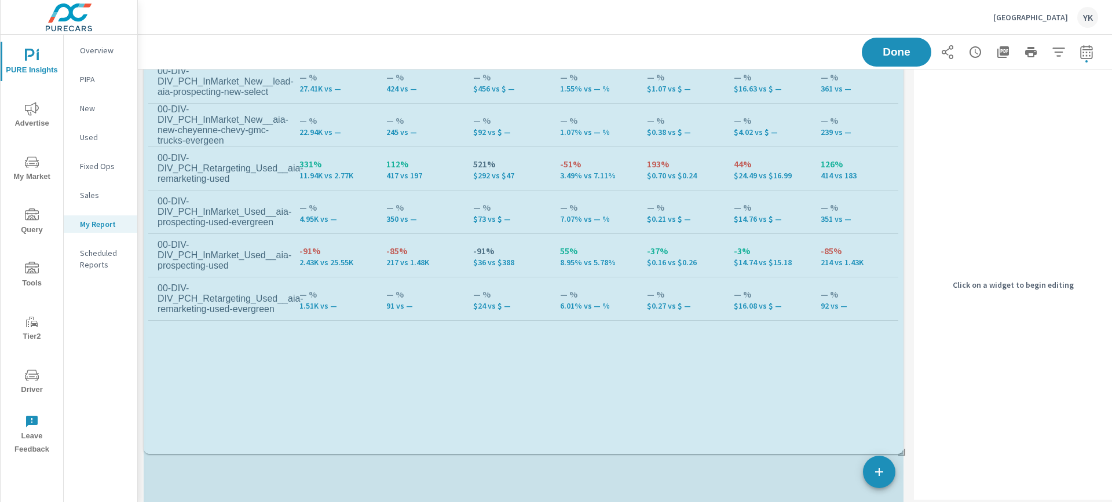
drag, startPoint x: 899, startPoint y: 315, endPoint x: 900, endPoint y: 495, distance: 179.5
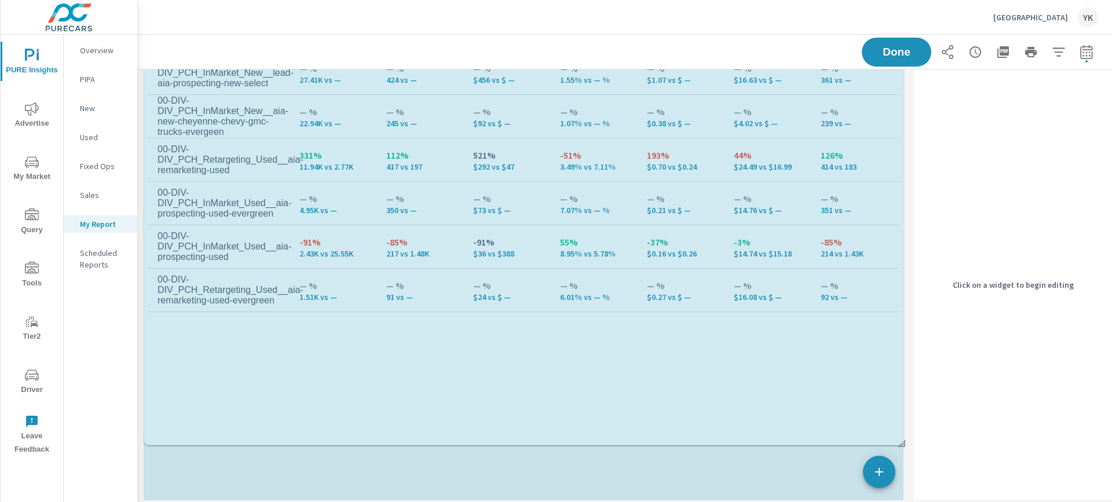
scroll to position [6, 6]
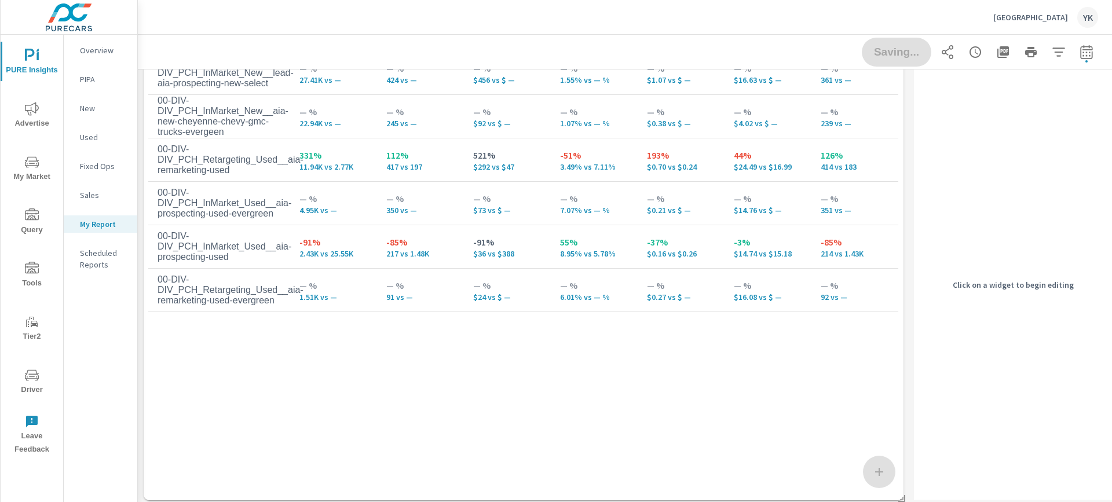
click at [904, 50] on div "Saving..." at bounding box center [980, 52] width 236 height 29
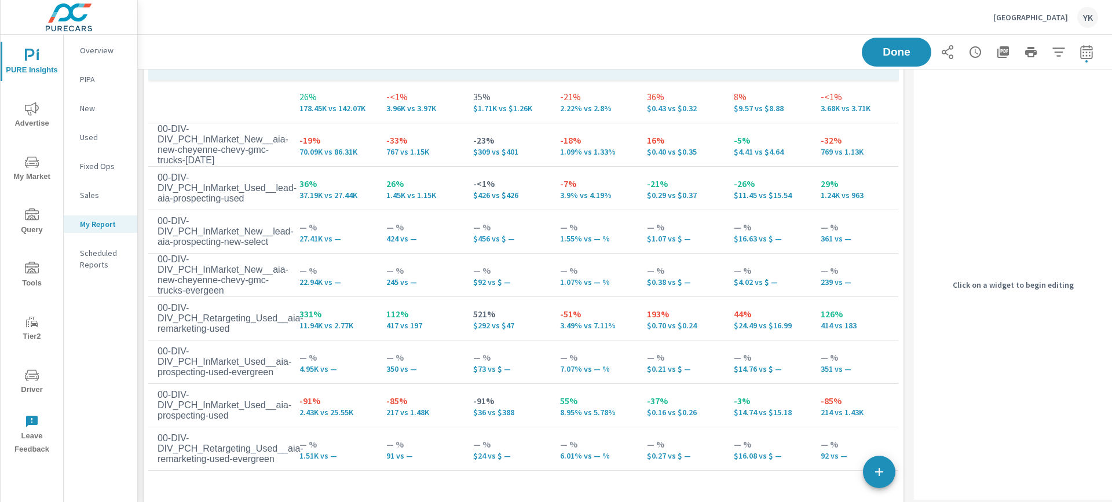
scroll to position [2347, 0]
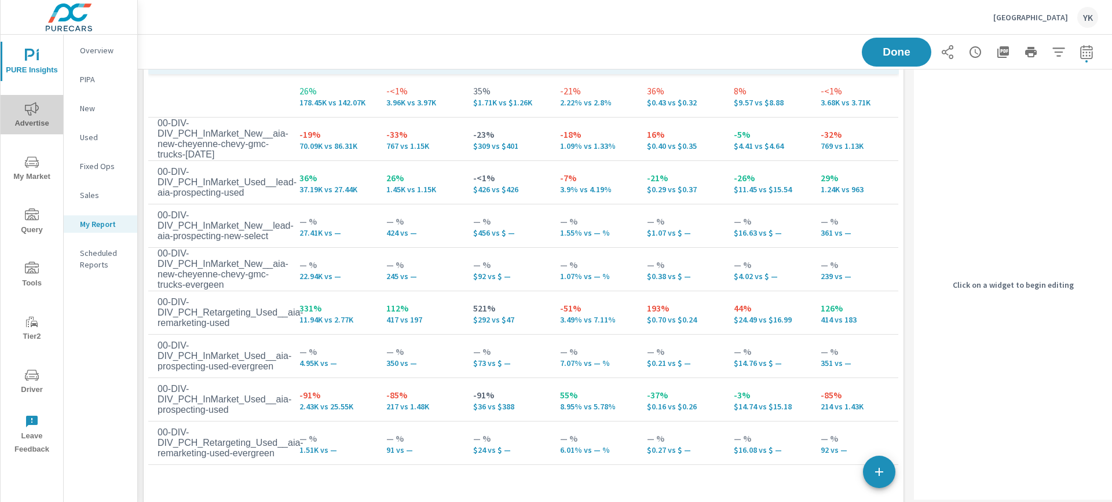
click at [33, 118] on span "Advertise" at bounding box center [32, 116] width 56 height 28
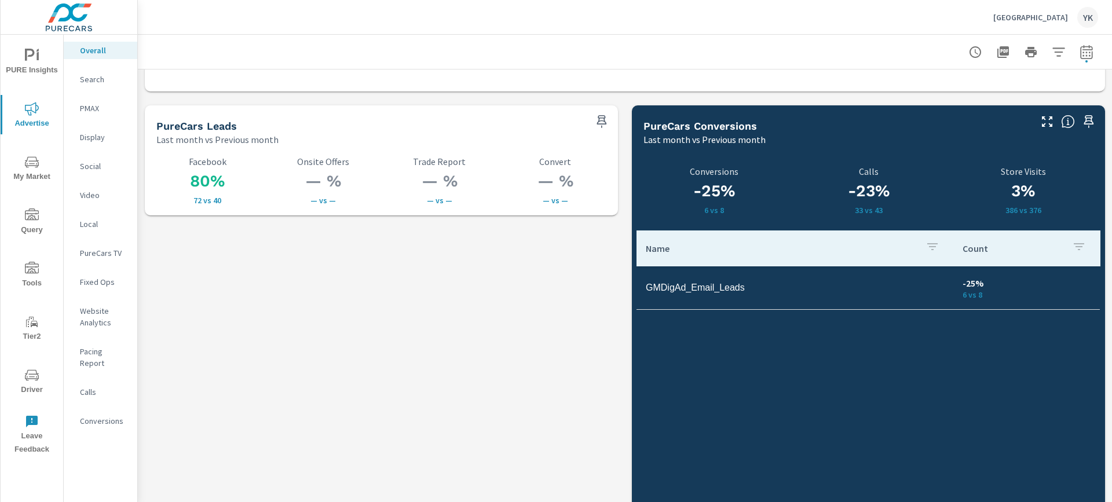
scroll to position [1588, 0]
